Goal: Transaction & Acquisition: Purchase product/service

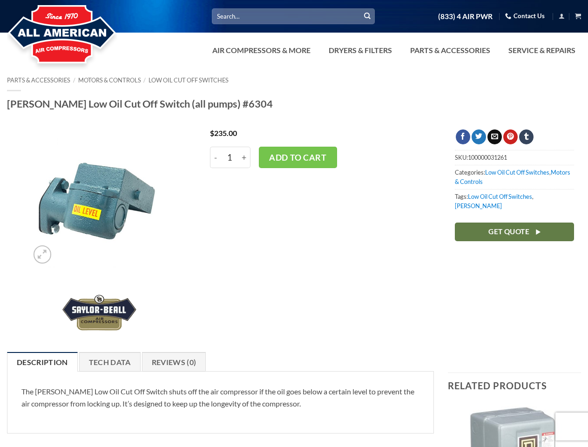
click at [294, 224] on div "$ 235.00 - [PERSON_NAME] Low Oil Cut Off Switch (all pumps) #6304 quantity 1 + …" at bounding box center [318, 235] width 245 height 213
click at [393, 50] on link "Dryers & Filters" at bounding box center [360, 50] width 75 height 19
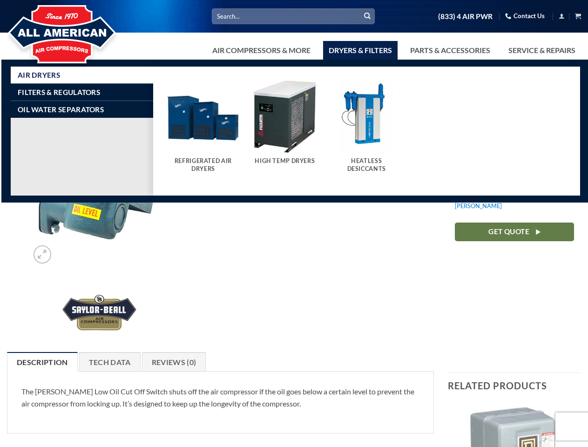
click at [260, 50] on link "Air Compressors & More" at bounding box center [261, 50] width 109 height 19
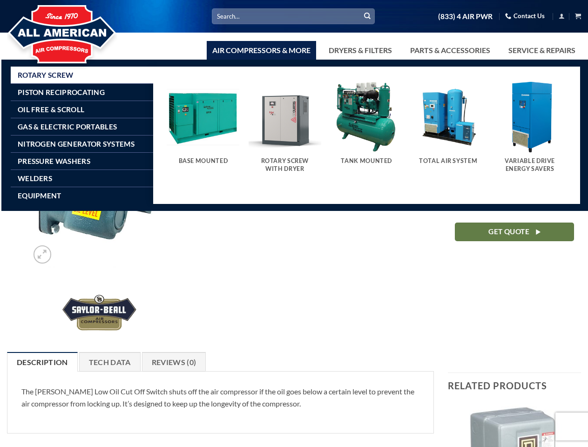
click at [360, 50] on link "Dryers & Filters" at bounding box center [360, 50] width 75 height 19
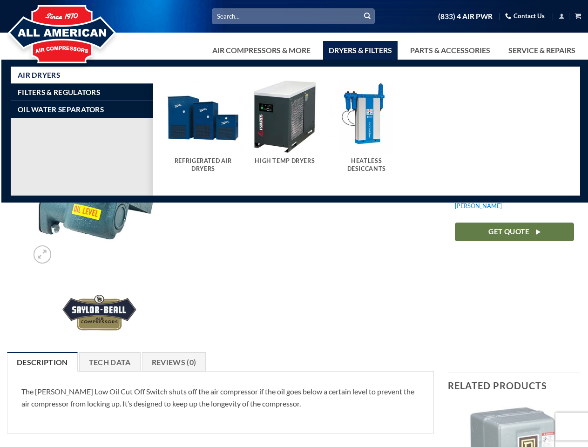
click at [449, 50] on link "Parts & Accessories" at bounding box center [450, 50] width 91 height 19
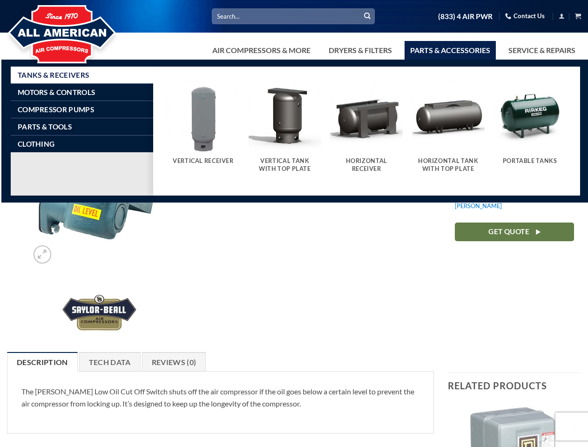
click at [294, 257] on div "$ 235.00 - [PERSON_NAME] Low Oil Cut Off Switch (all pumps) #6304 quantity 1 + …" at bounding box center [318, 235] width 245 height 213
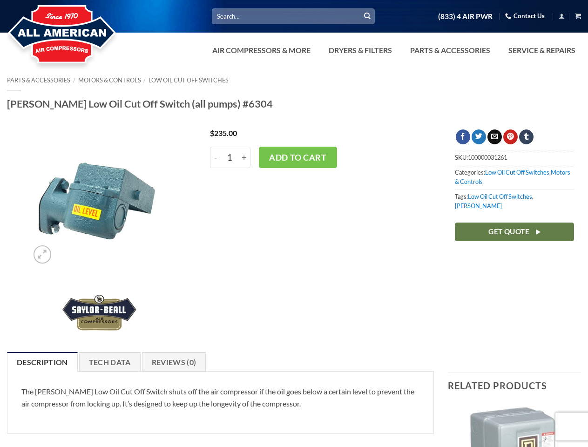
click at [230, 157] on input "1" at bounding box center [229, 157] width 17 height 21
click at [216, 157] on input "-" at bounding box center [215, 157] width 11 height 21
click at [245, 157] on input "+" at bounding box center [244, 157] width 12 height 21
type input "2"
